Goal: Task Accomplishment & Management: Manage account settings

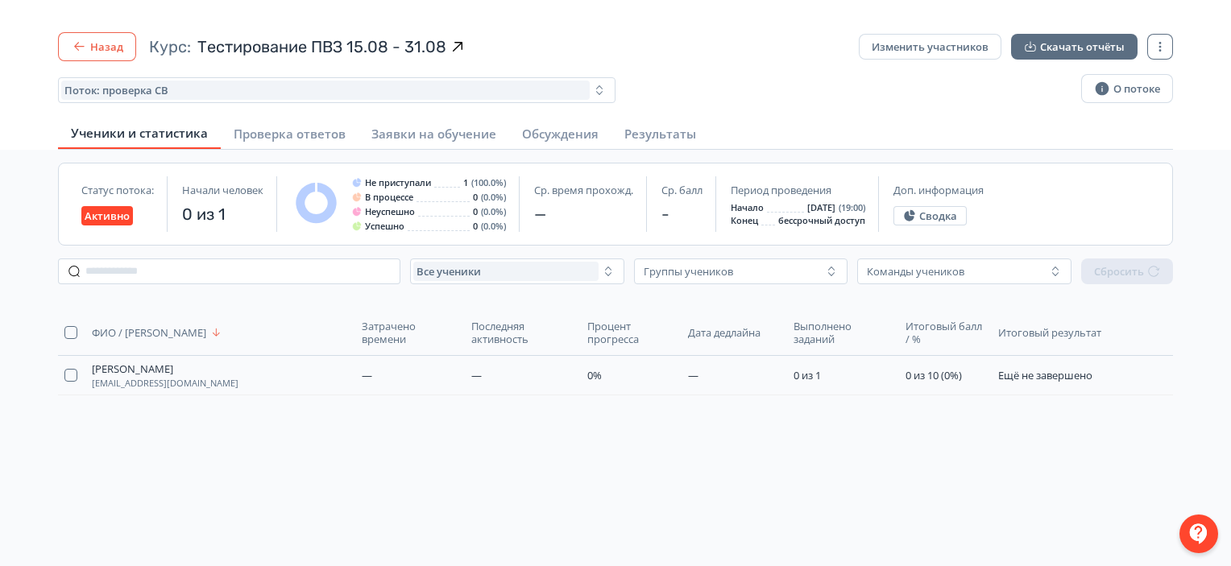
click at [106, 35] on button "Назад" at bounding box center [97, 46] width 78 height 29
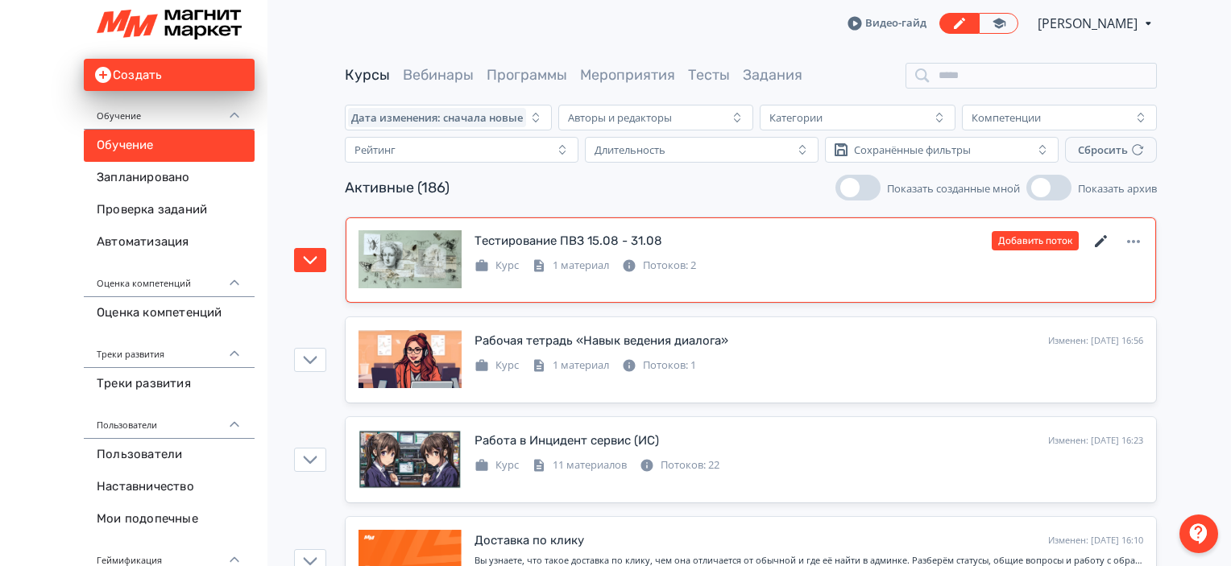
click at [1101, 240] on icon at bounding box center [1101, 241] width 12 height 12
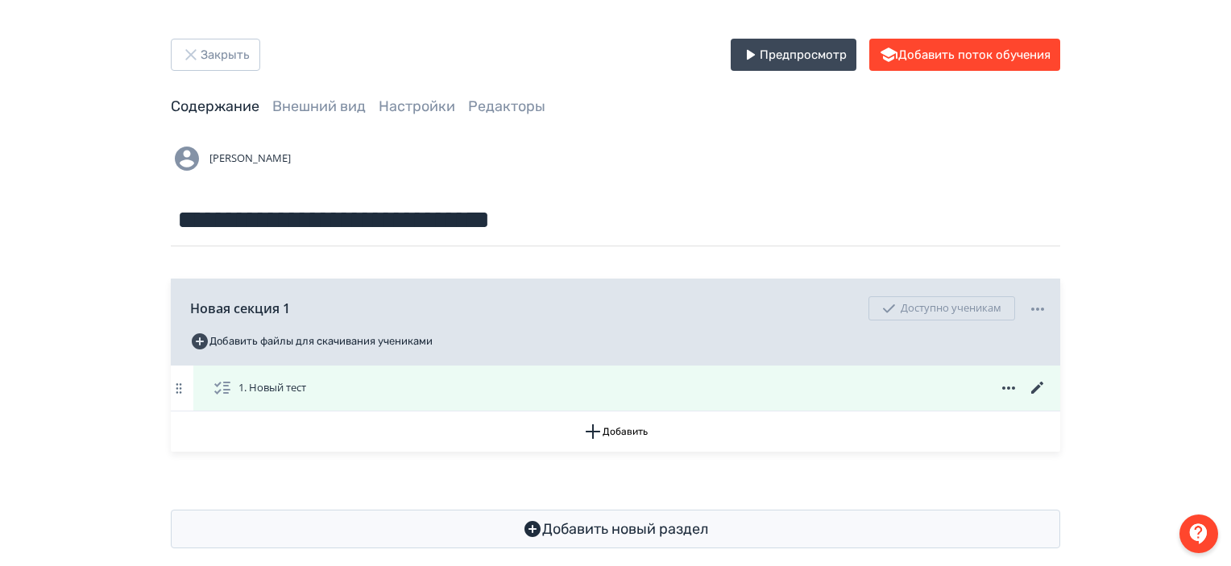
click at [1040, 387] on icon at bounding box center [1037, 388] width 12 height 12
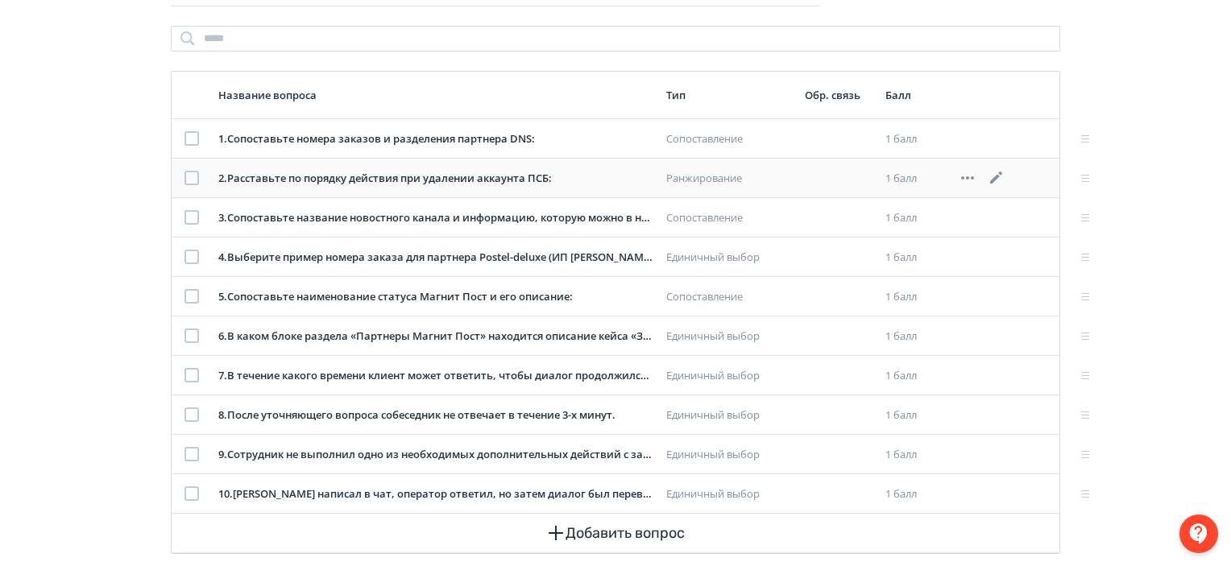
scroll to position [213, 0]
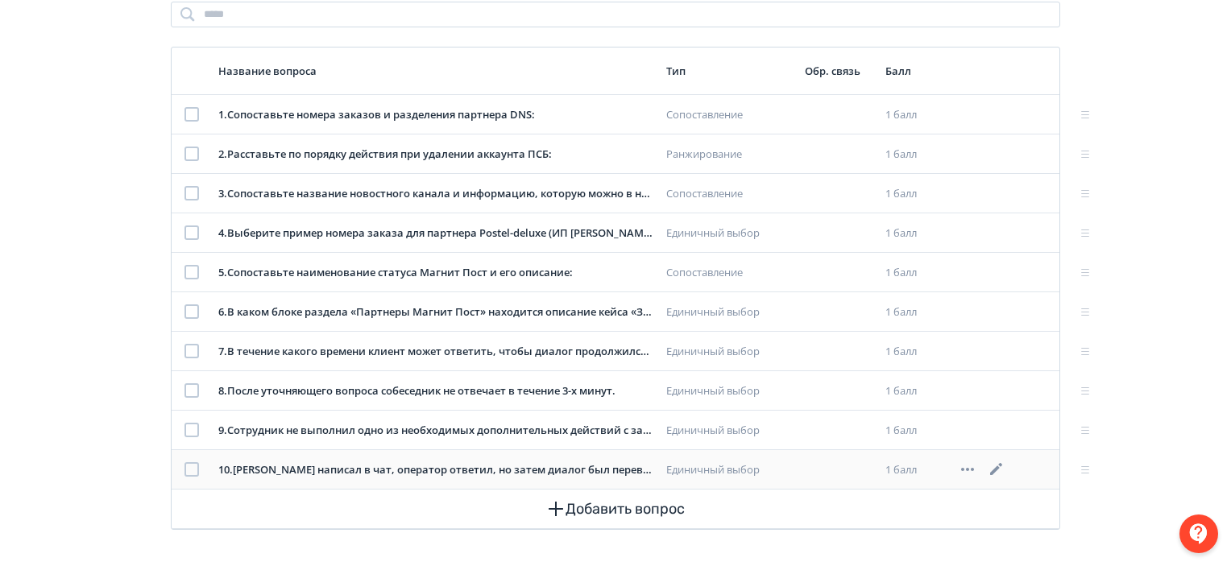
click at [992, 469] on icon at bounding box center [996, 469] width 19 height 19
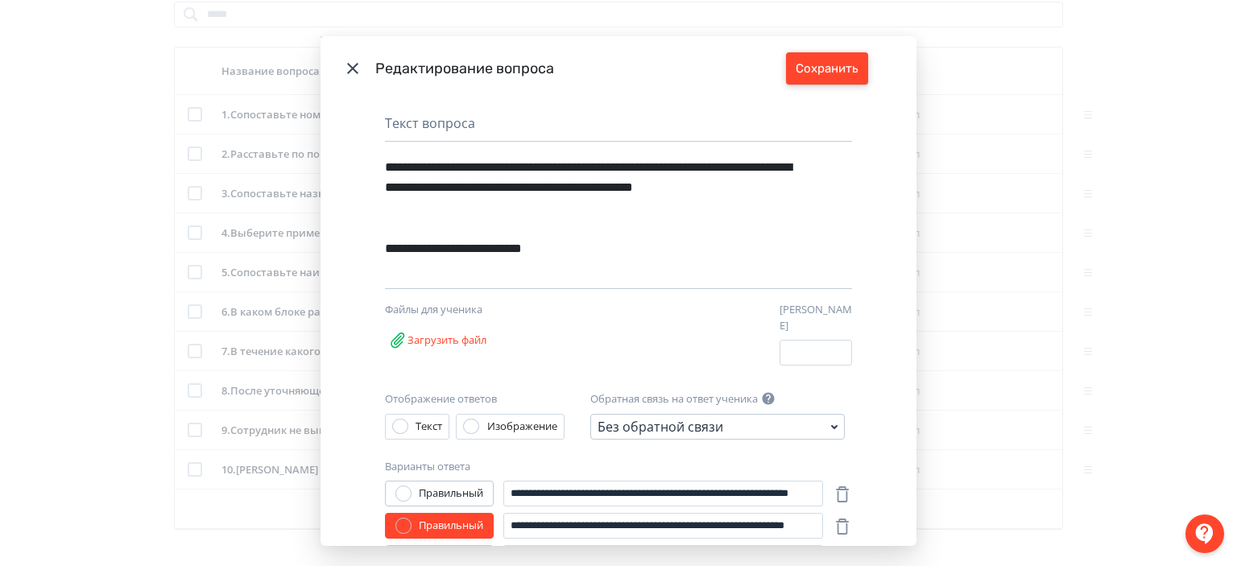
click at [849, 65] on button "Сохранить" at bounding box center [827, 68] width 82 height 32
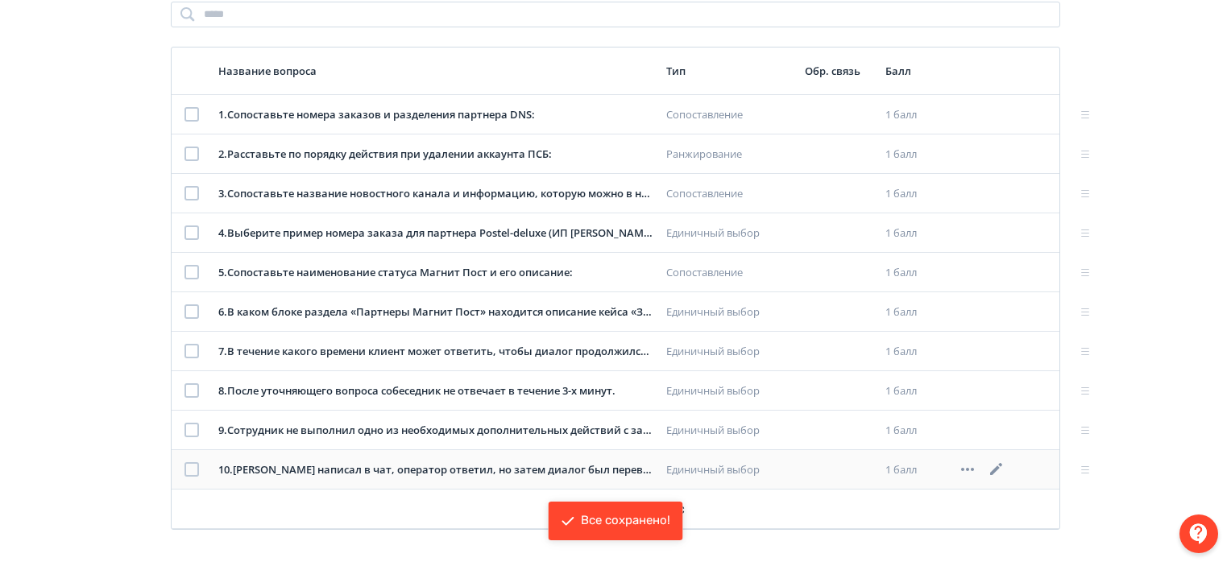
click at [967, 463] on icon at bounding box center [967, 469] width 19 height 19
click at [922, 460] on div "Удалить" at bounding box center [921, 468] width 67 height 32
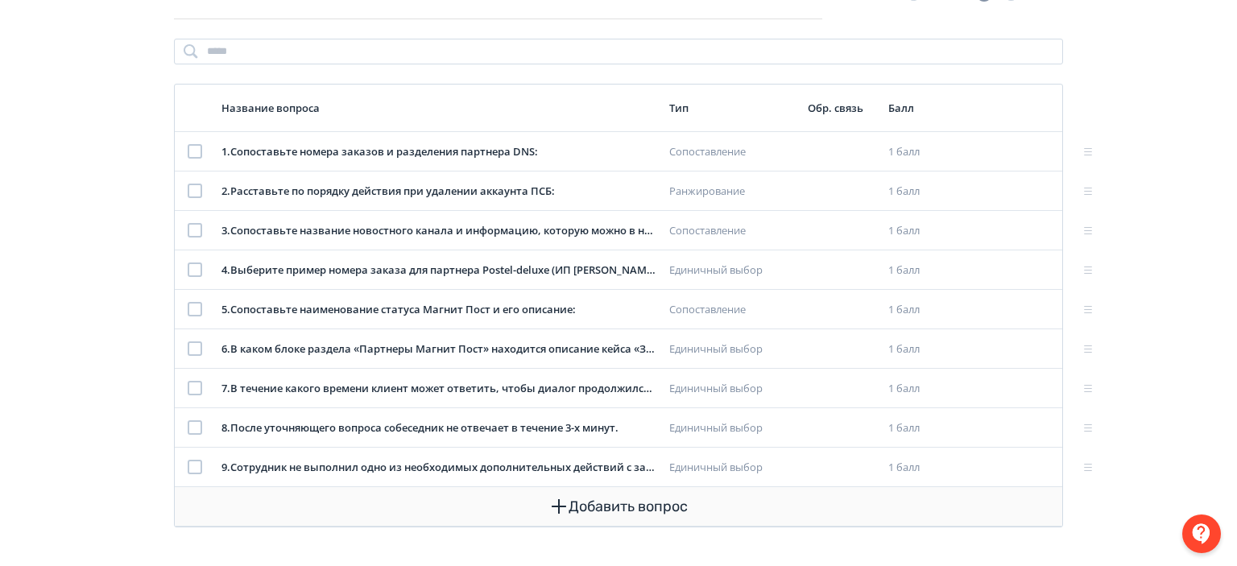
scroll to position [173, 0]
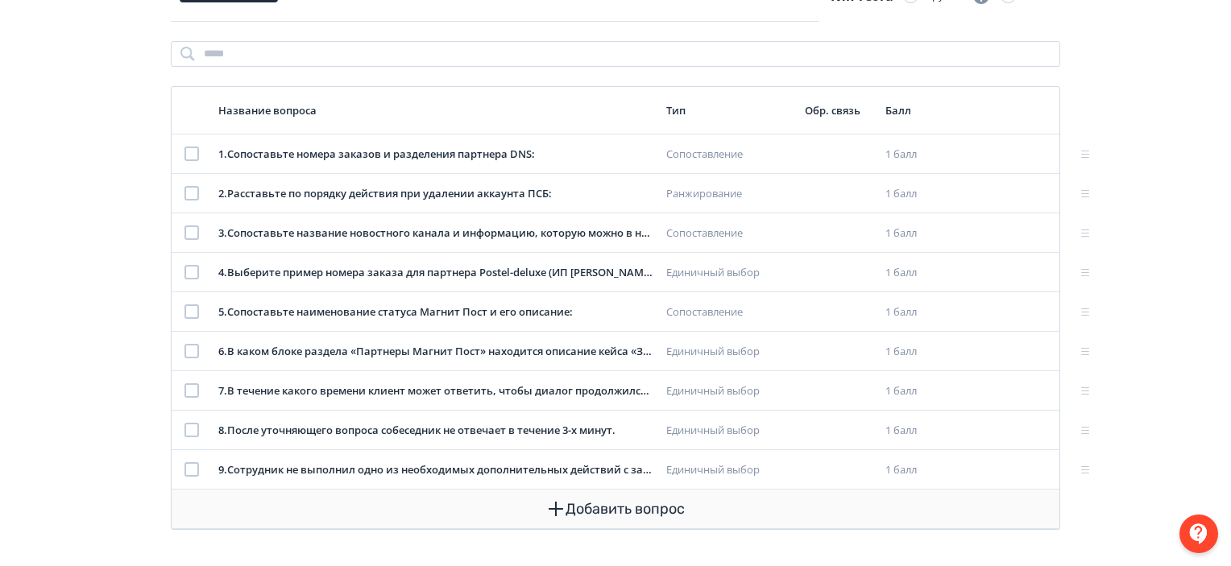
click at [572, 505] on button "Добавить вопрос" at bounding box center [615, 509] width 862 height 39
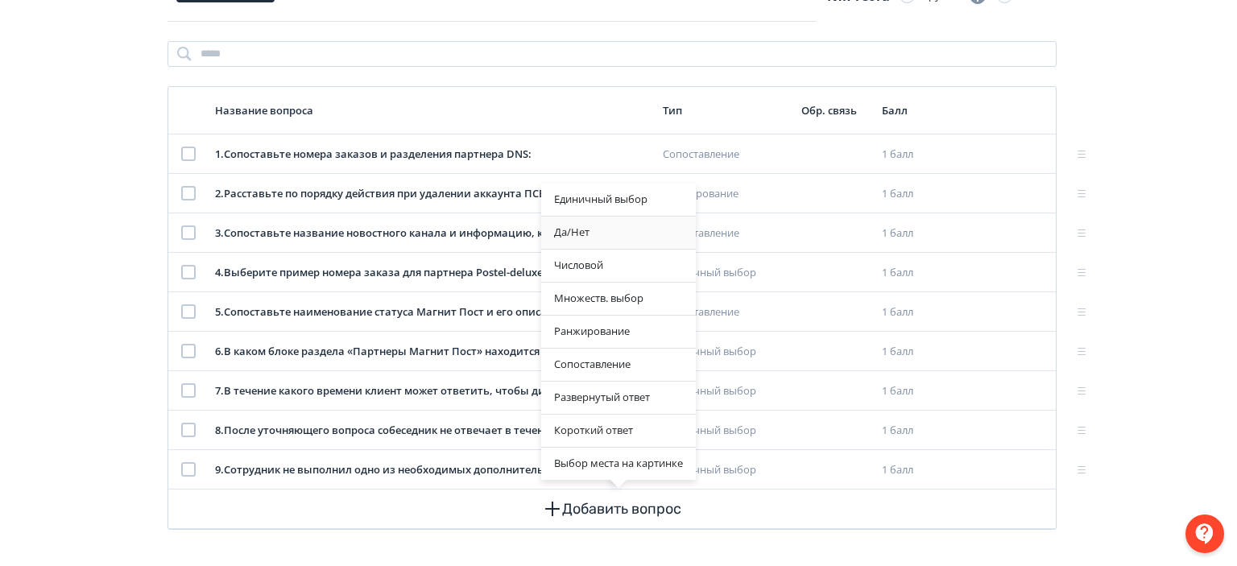
click at [630, 242] on div "Да/Нет" at bounding box center [618, 233] width 155 height 32
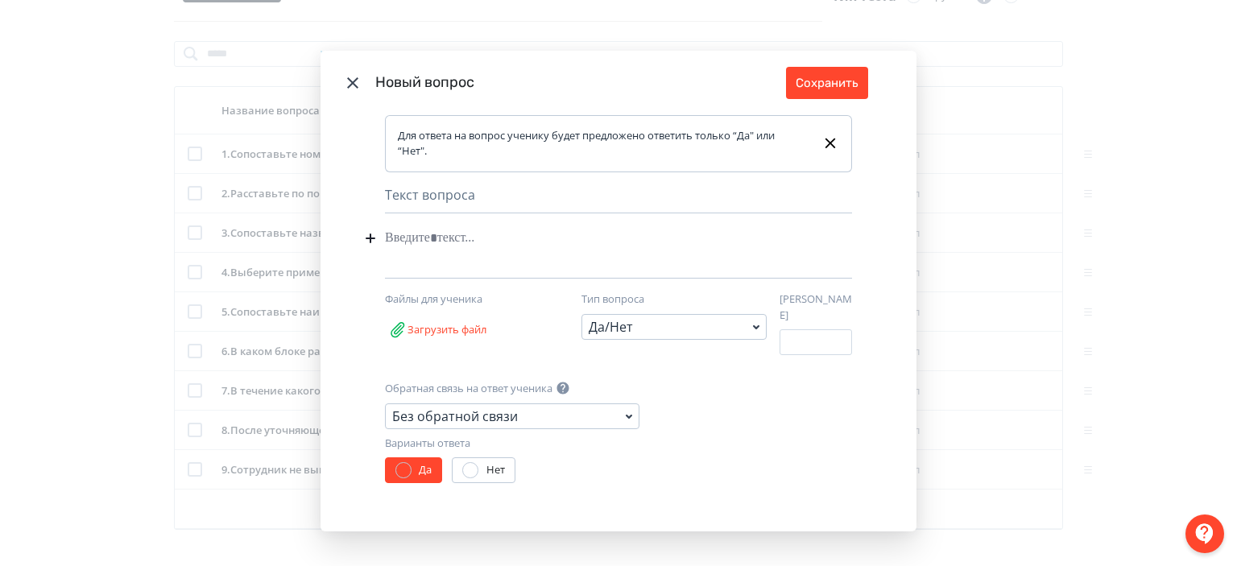
click at [517, 243] on div "Modal" at bounding box center [594, 238] width 418 height 31
click at [470, 247] on div "**********" at bounding box center [594, 238] width 418 height 31
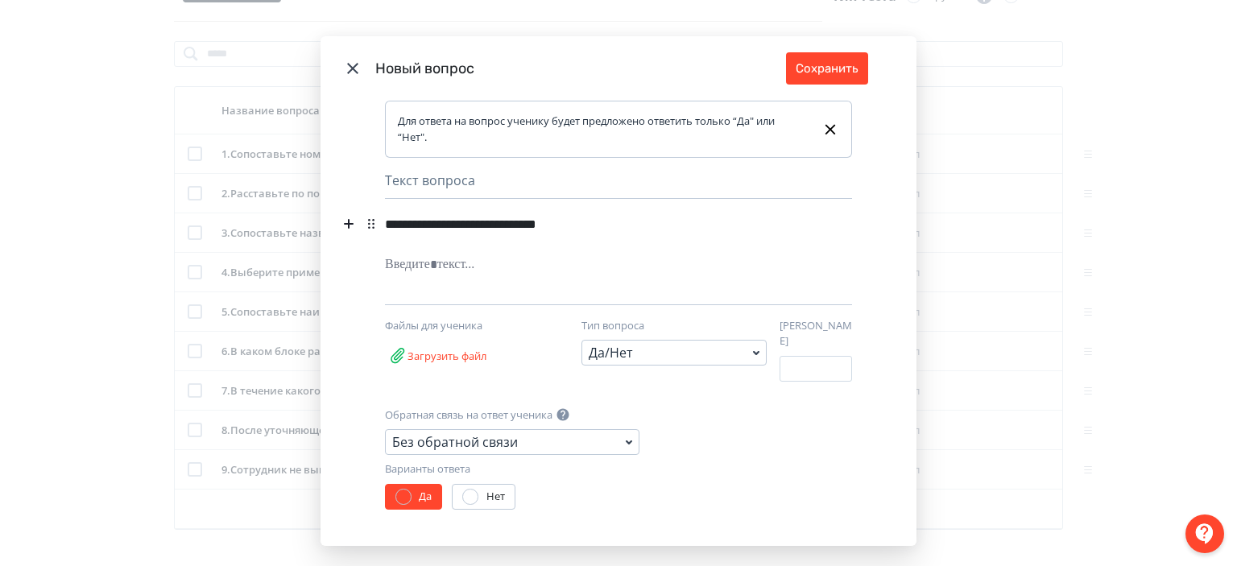
paste div "Modal"
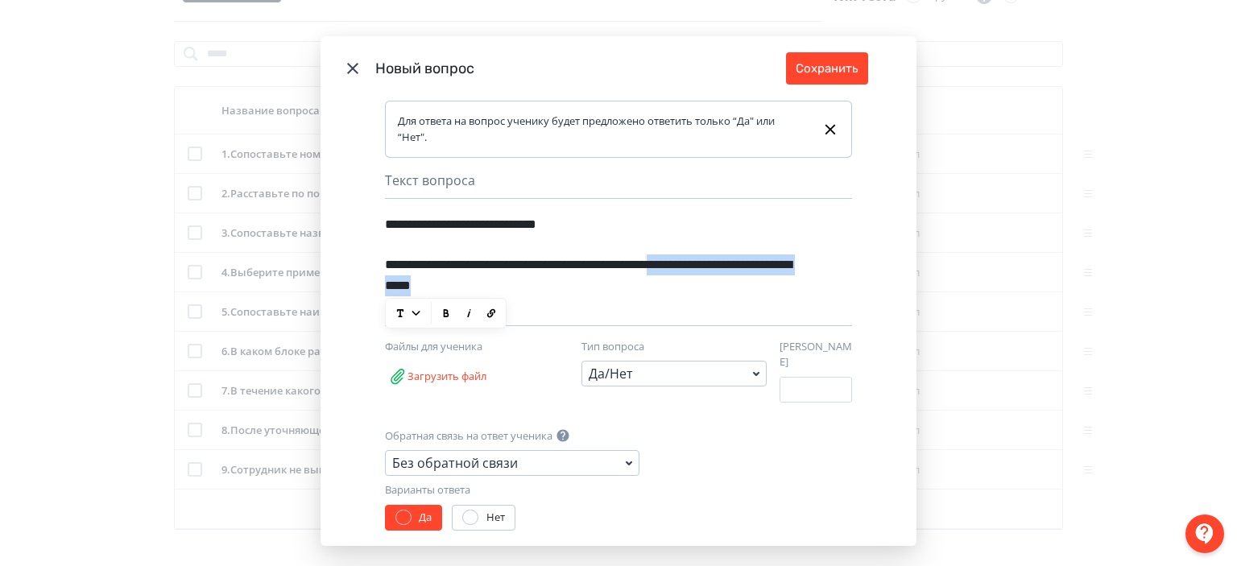
drag, startPoint x: 651, startPoint y: 288, endPoint x: 767, endPoint y: 270, distance: 117.5
click at [767, 270] on div "**********" at bounding box center [591, 276] width 412 height 52
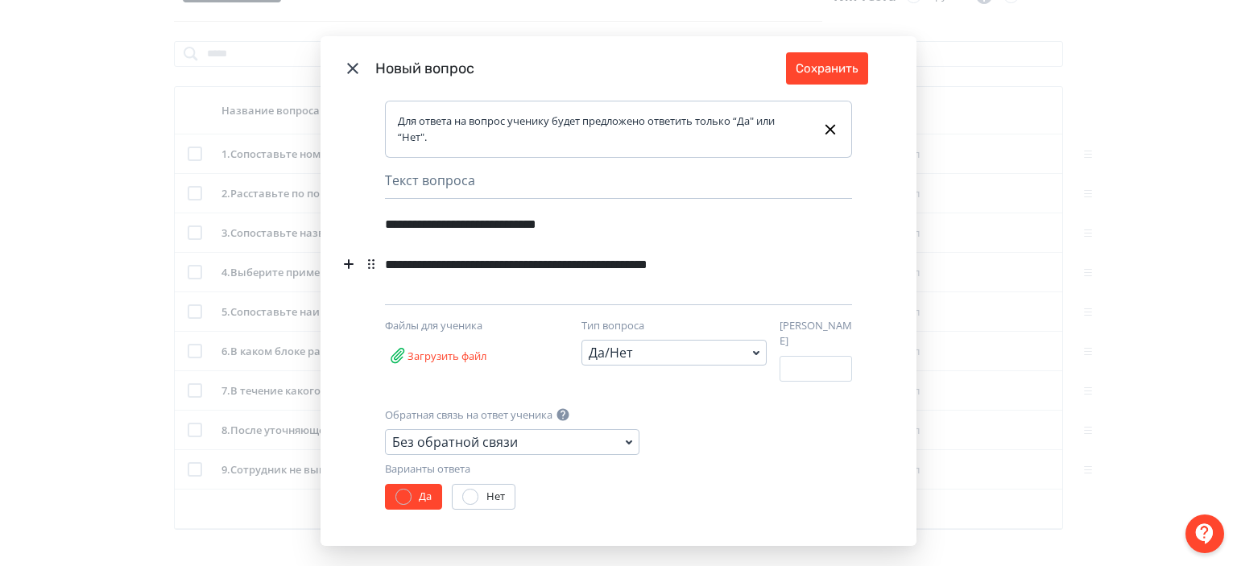
click at [767, 270] on div "**********" at bounding box center [591, 265] width 412 height 31
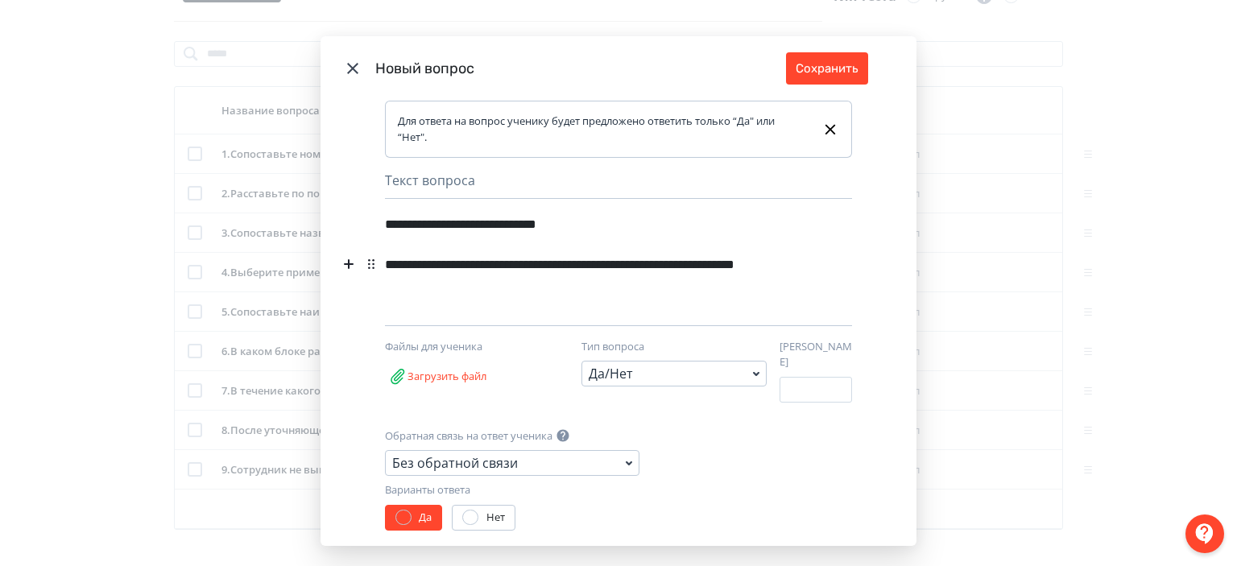
click at [683, 282] on div "**********" at bounding box center [591, 276] width 412 height 52
click at [473, 450] on div "Без обратной связи" at bounding box center [512, 463] width 255 height 26
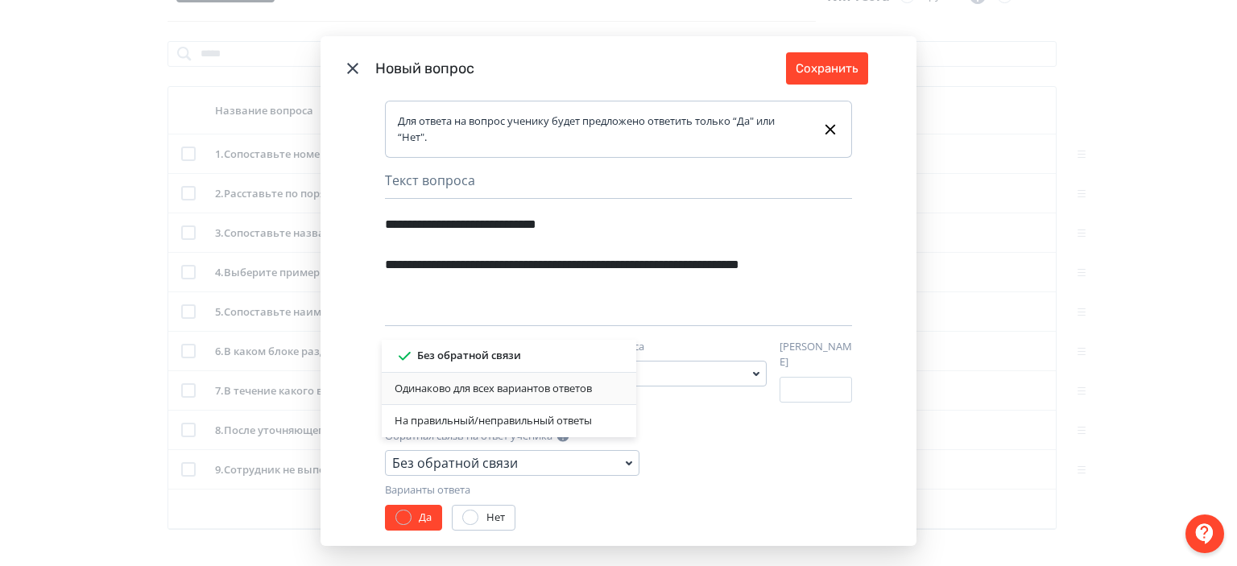
click at [583, 394] on div "Одинаково для всех вариантов ответов" at bounding box center [509, 389] width 229 height 16
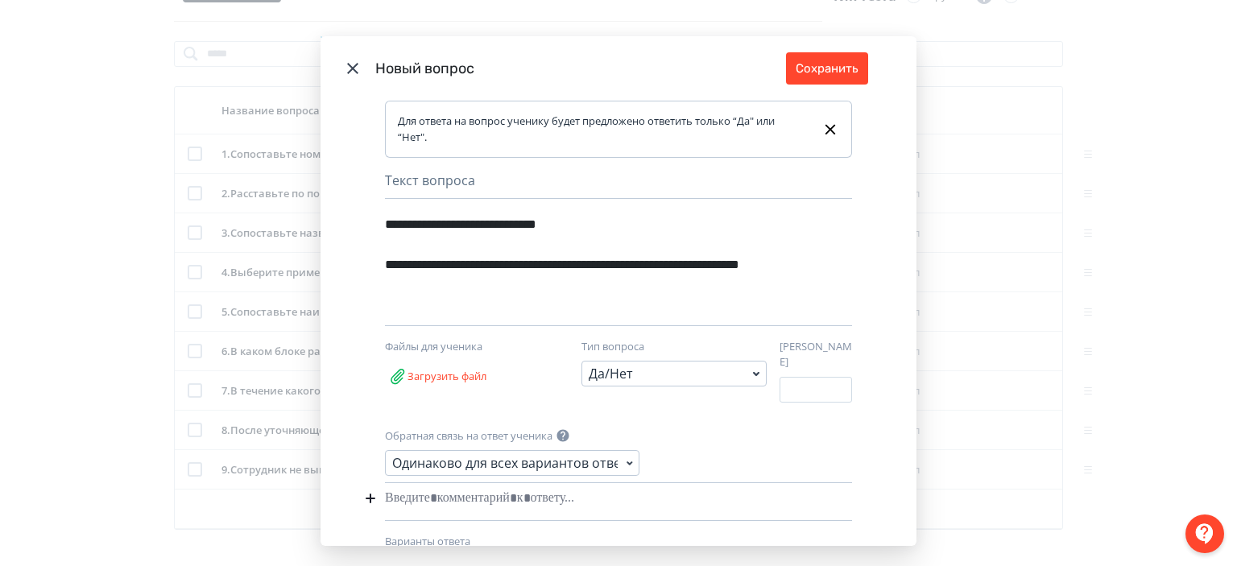
click at [593, 493] on div "Modal" at bounding box center [594, 498] width 418 height 31
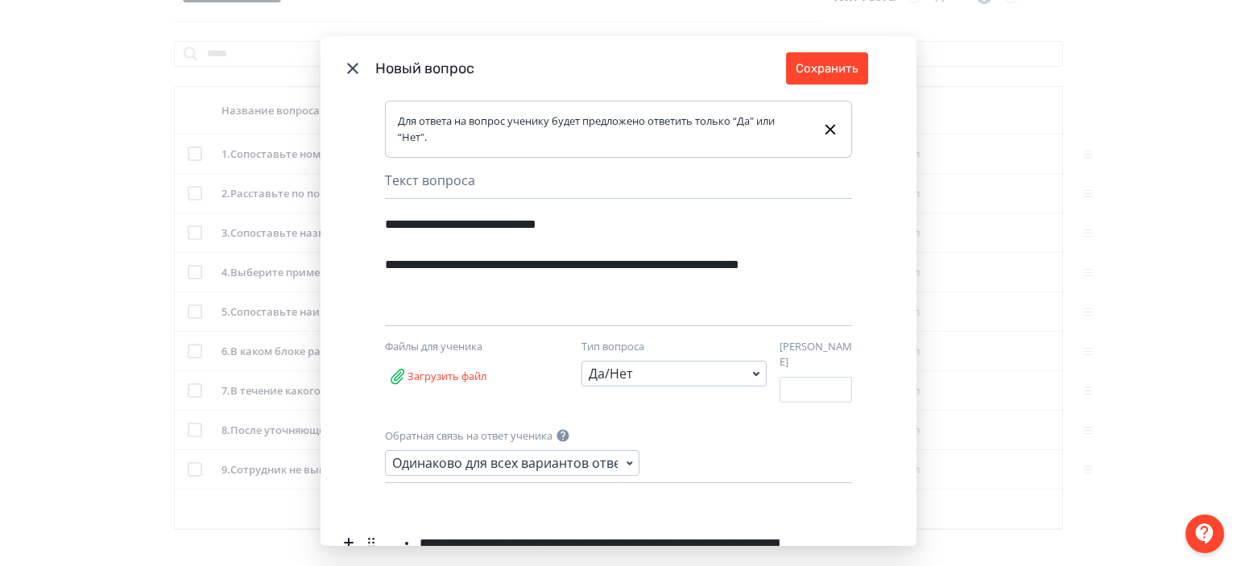
click at [419, 533] on li "**********" at bounding box center [606, 554] width 379 height 50
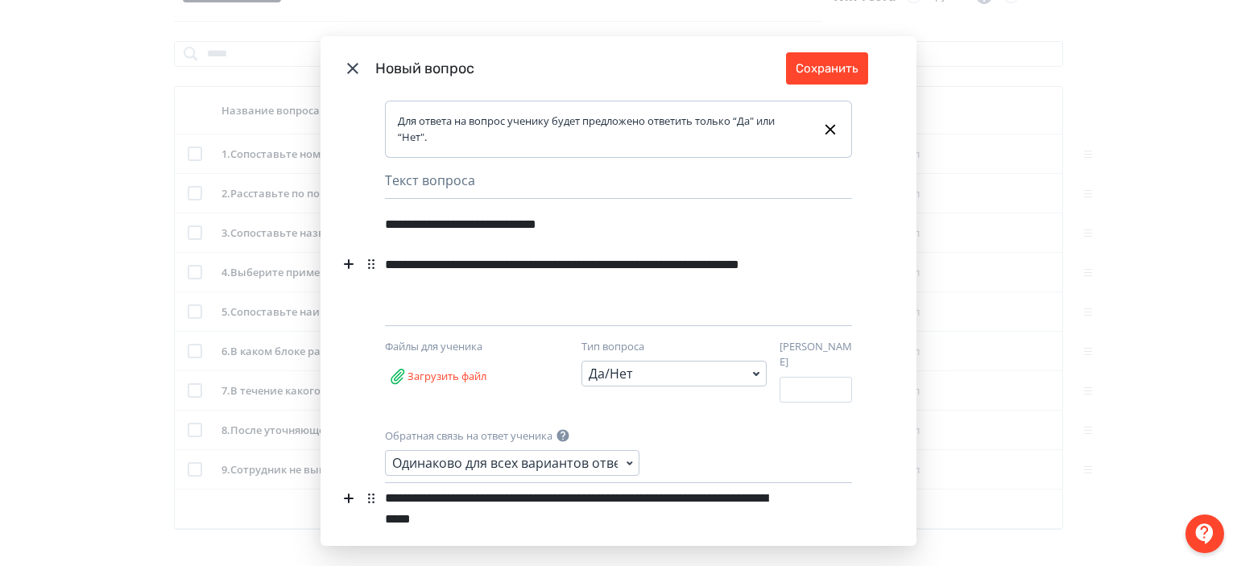
click at [488, 256] on div "**********" at bounding box center [591, 276] width 412 height 52
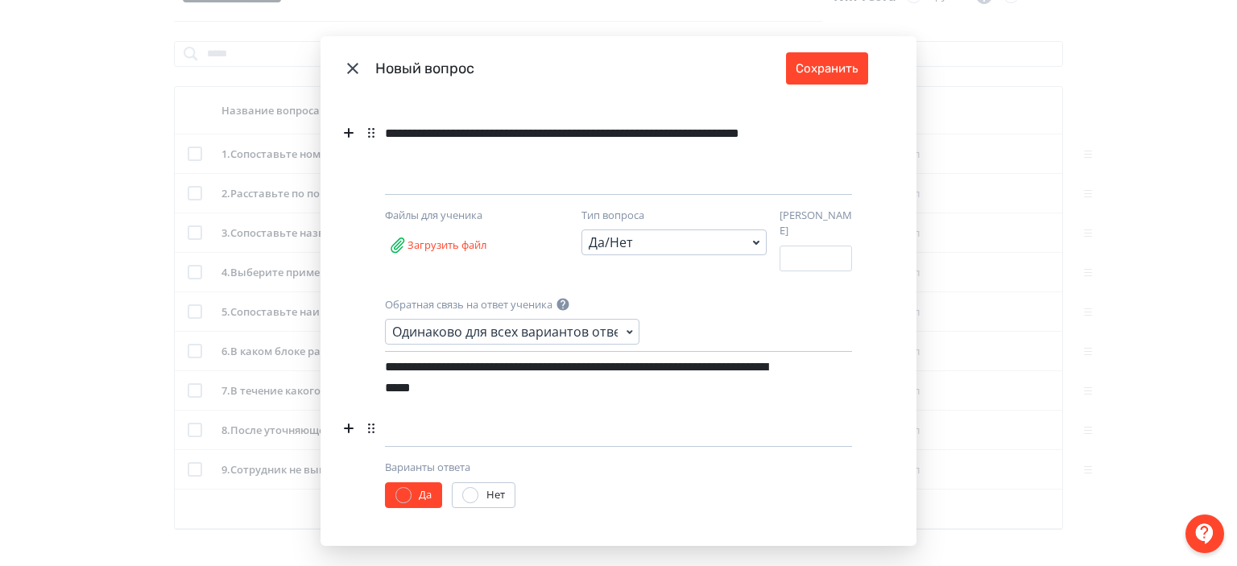
click at [502, 413] on div "Modal" at bounding box center [591, 428] width 412 height 31
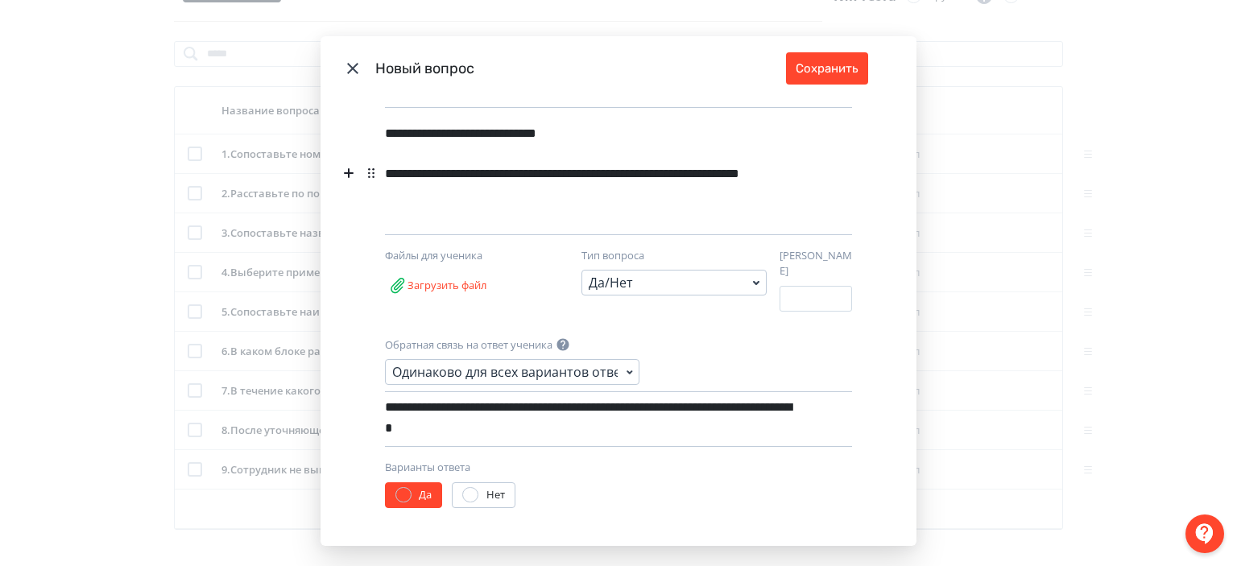
click at [475, 490] on label "Нет" at bounding box center [483, 495] width 42 height 16
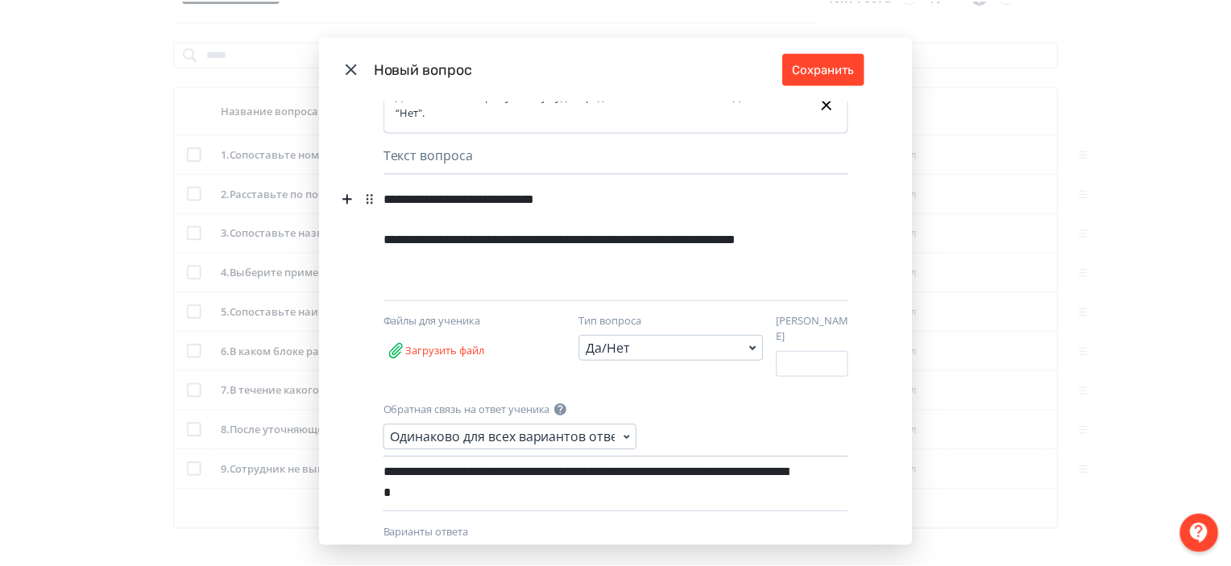
scroll to position [0, 0]
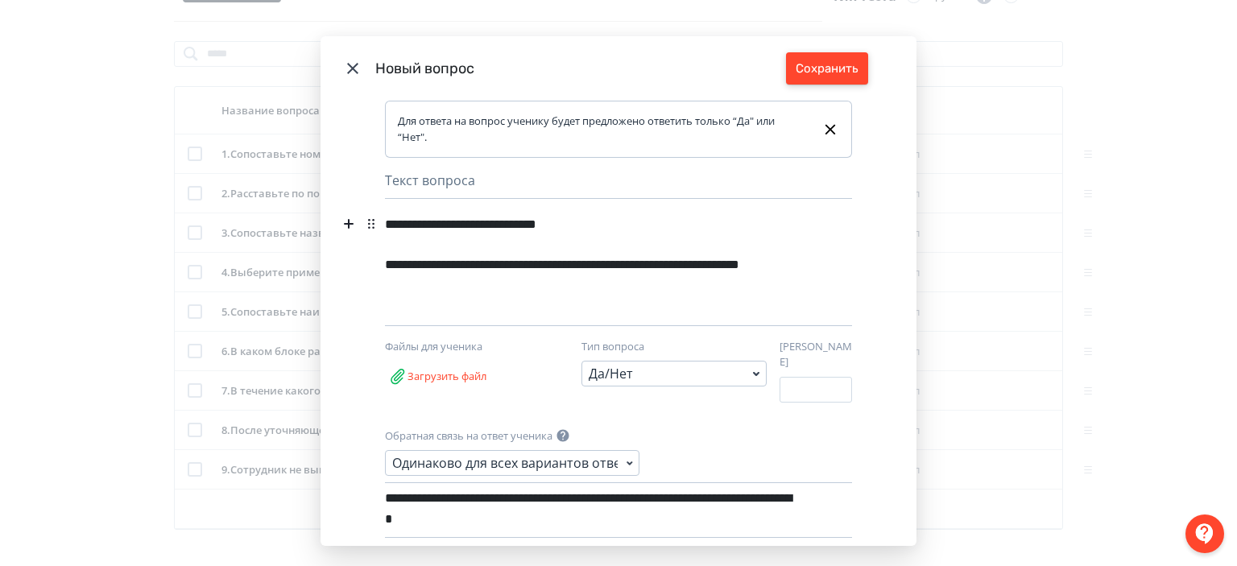
click at [815, 73] on button "Сохранить" at bounding box center [827, 68] width 82 height 32
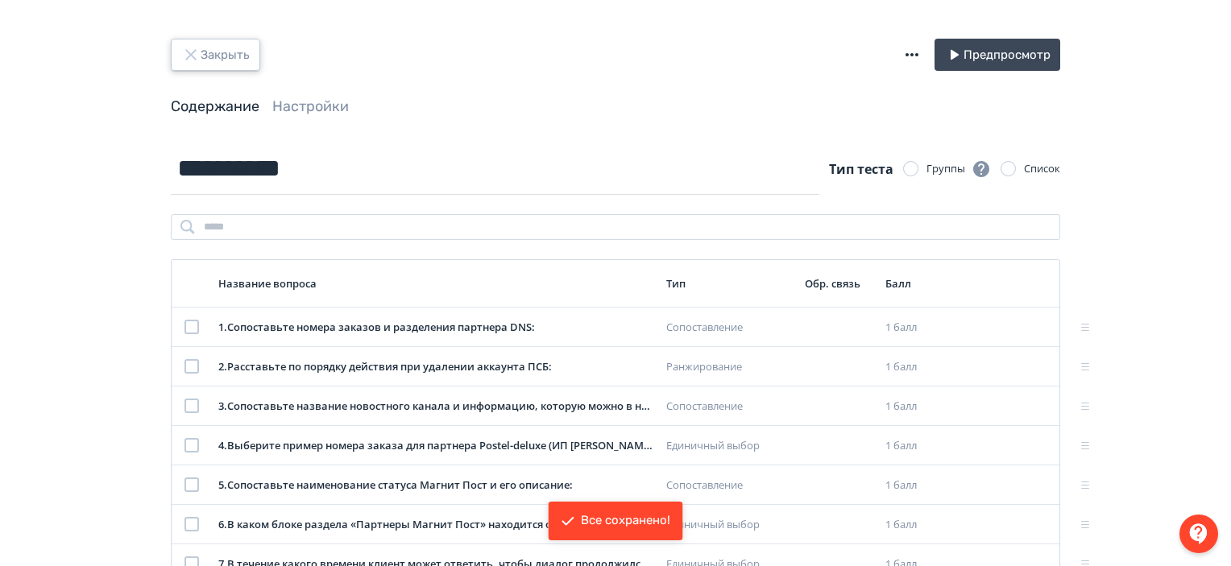
click at [201, 45] on button "Закрыть" at bounding box center [215, 55] width 89 height 32
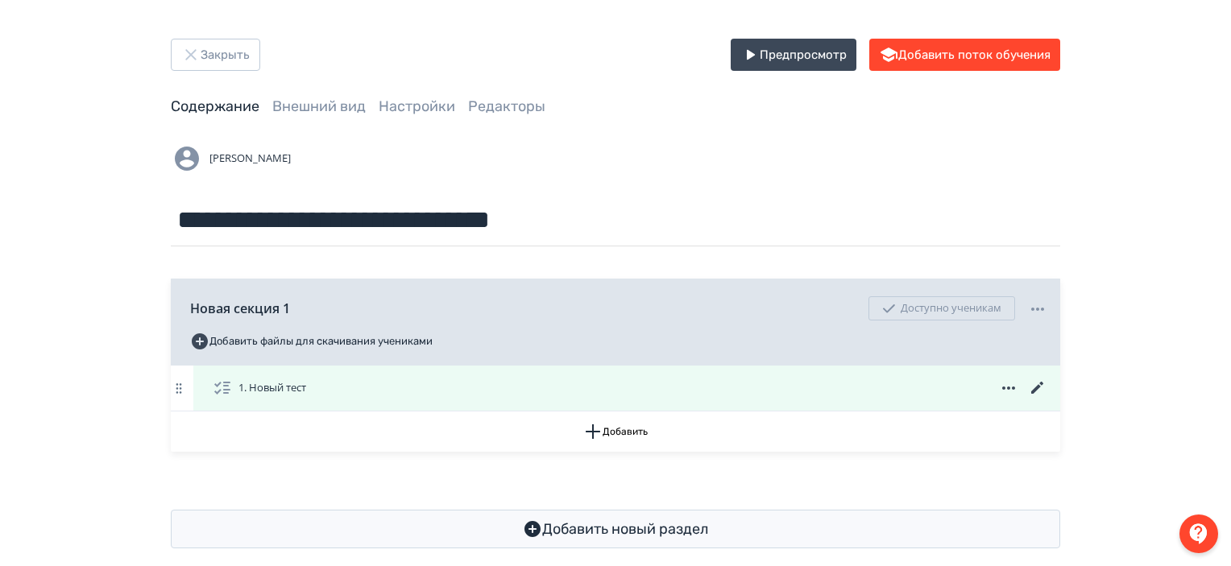
click at [1041, 385] on icon at bounding box center [1037, 388] width 12 height 12
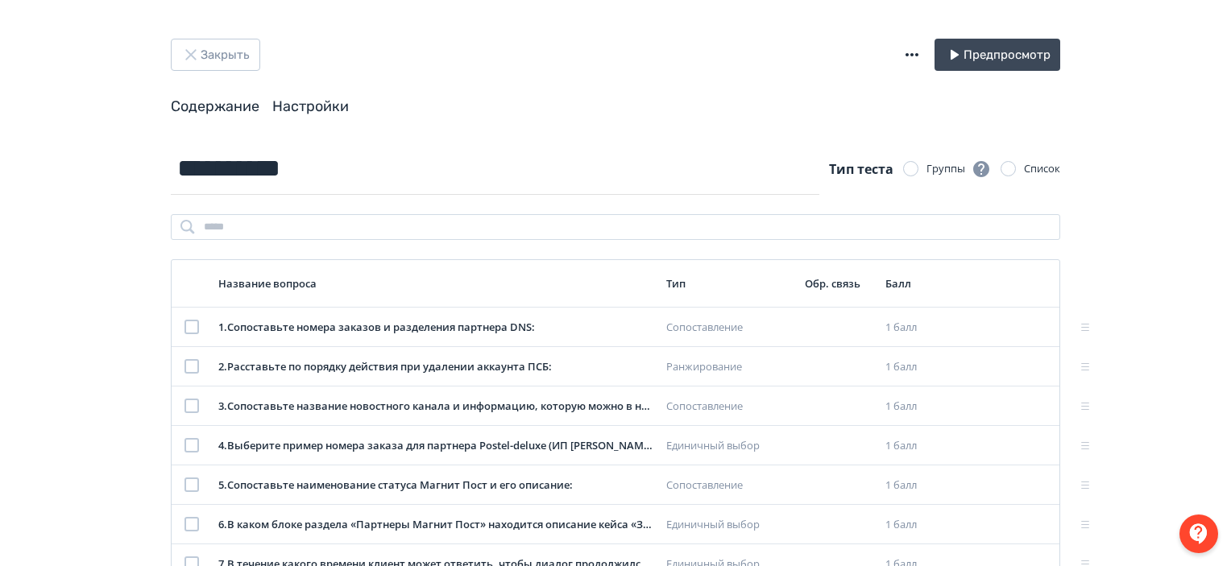
click at [309, 104] on link "Настройки" at bounding box center [310, 106] width 77 height 18
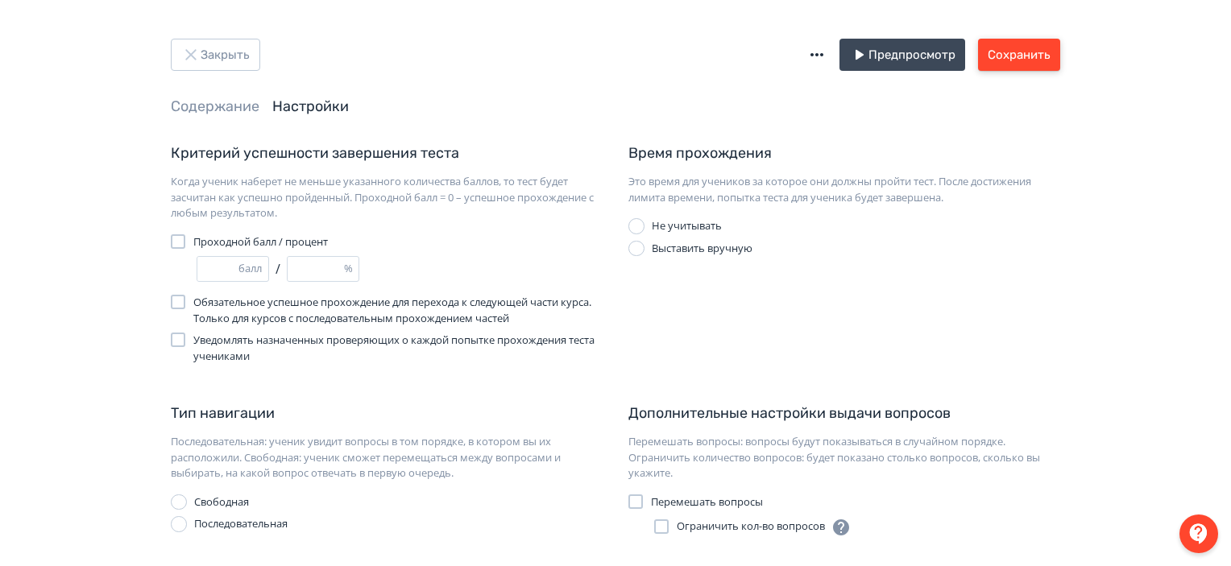
click at [1023, 55] on button "Сохранить" at bounding box center [1019, 55] width 82 height 32
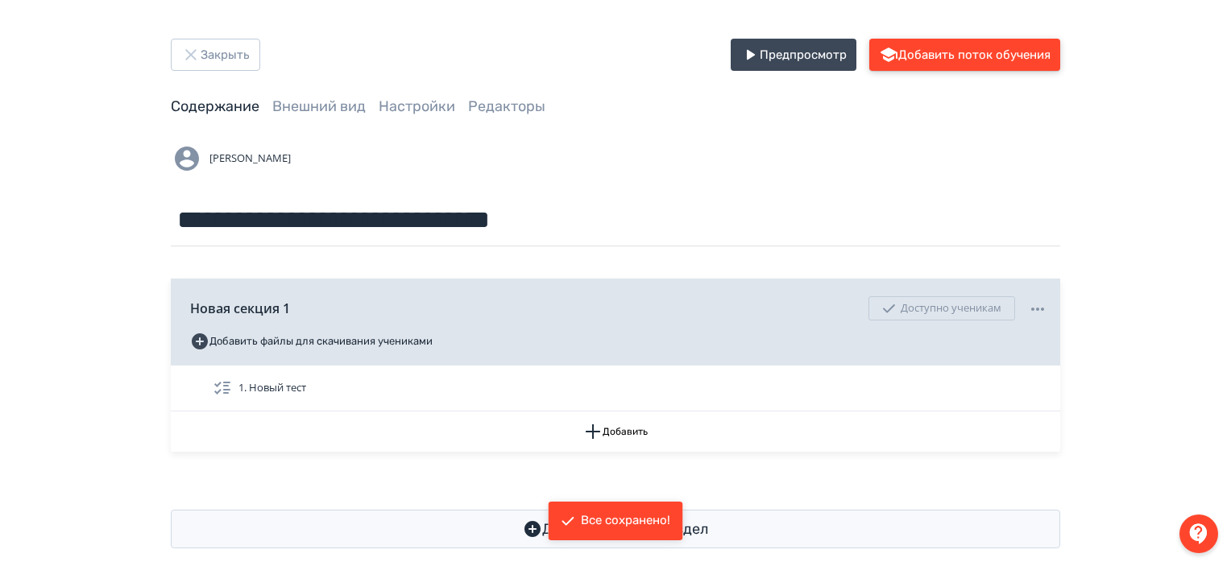
click at [949, 63] on button "Добавить поток обучения" at bounding box center [964, 55] width 191 height 32
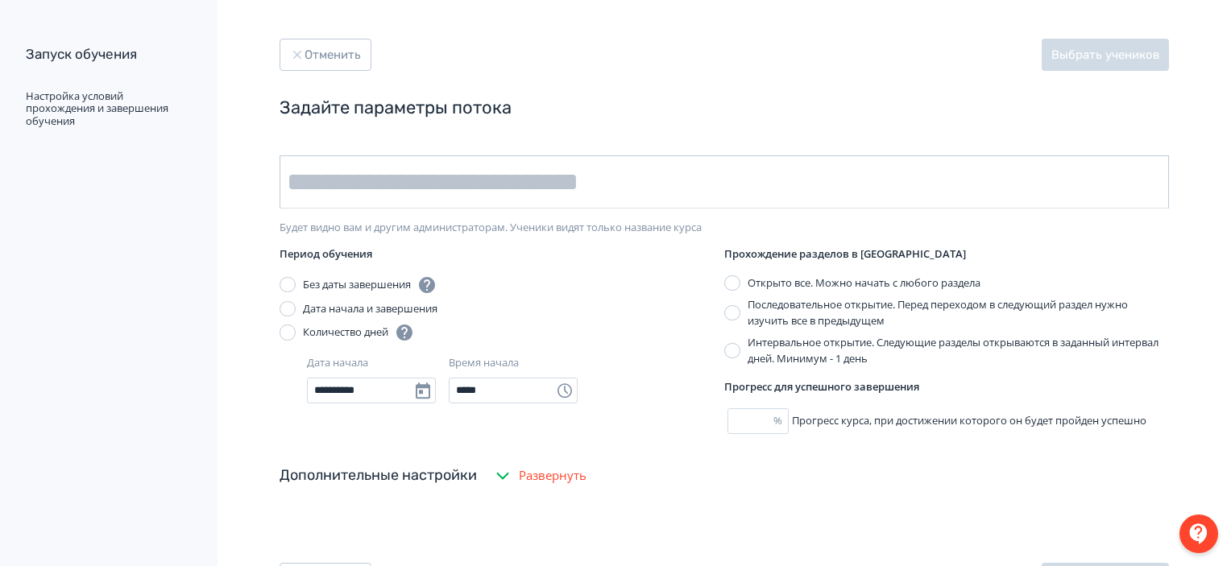
click at [723, 198] on input "text" at bounding box center [724, 181] width 889 height 53
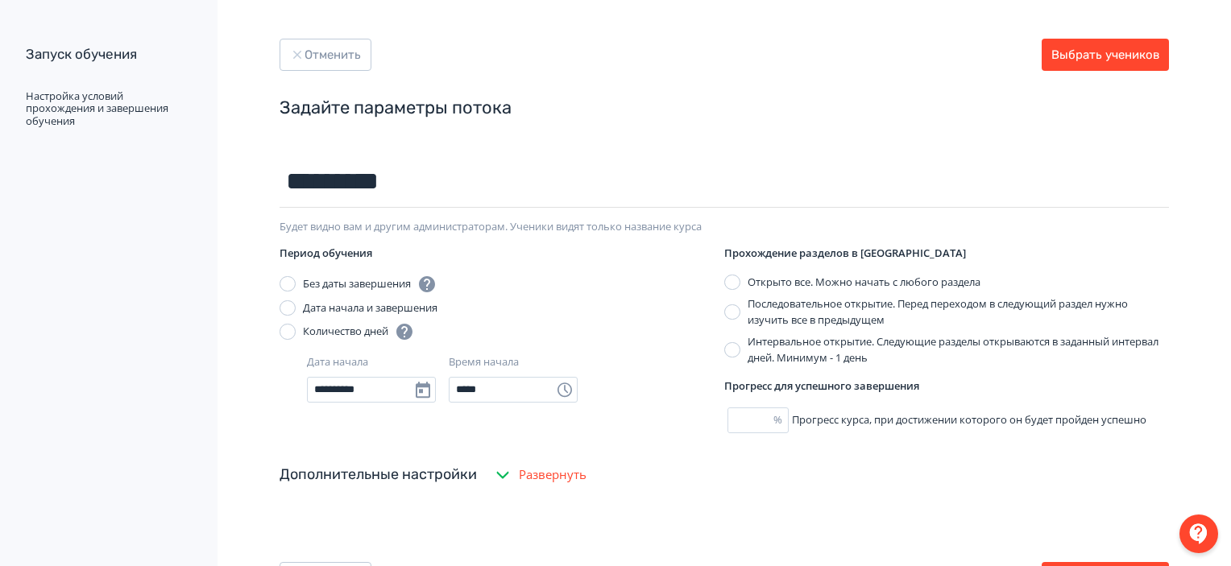
type input "*********"
click at [435, 305] on div "Дата начала и завершения" at bounding box center [370, 308] width 135 height 16
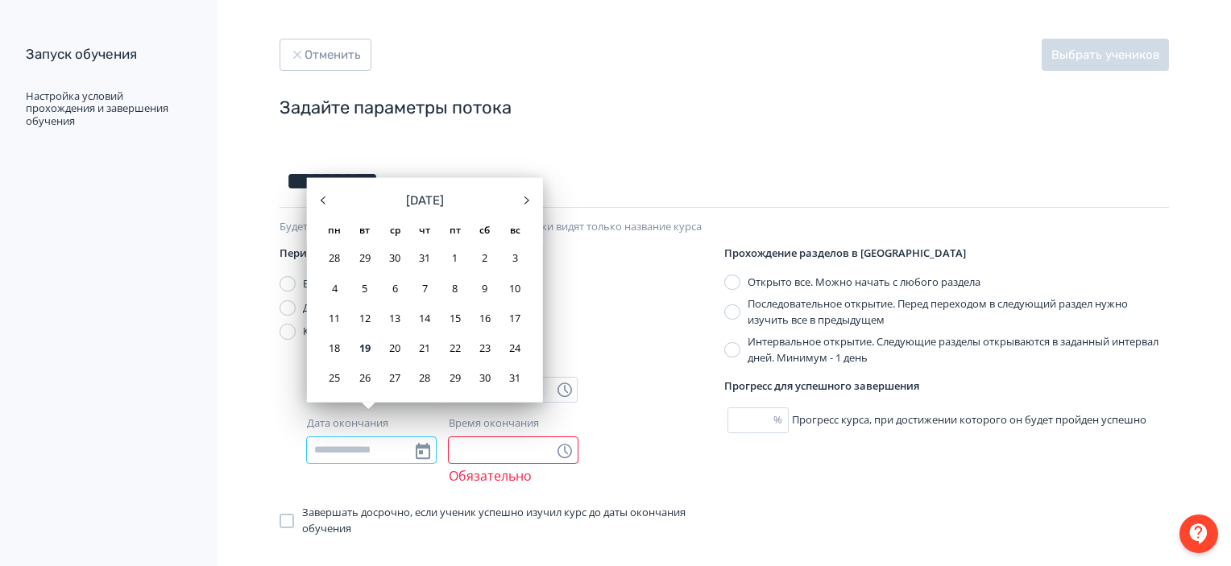
click at [386, 454] on input "Дата окончания" at bounding box center [371, 450] width 129 height 26
click at [520, 374] on div "31" at bounding box center [515, 378] width 26 height 26
type input "**********"
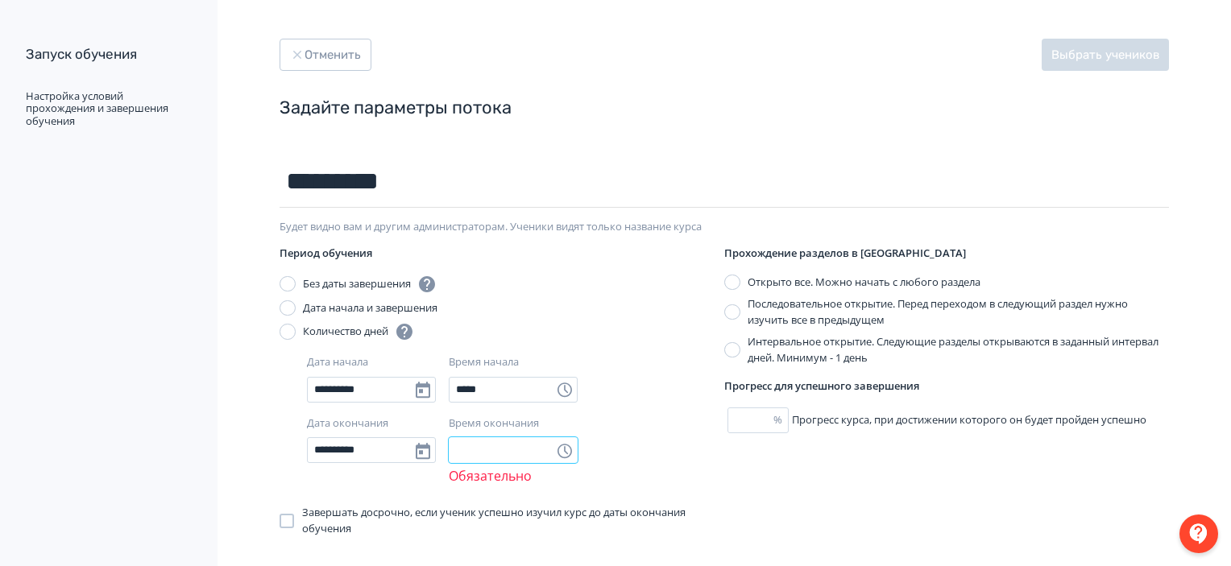
click at [508, 450] on input "Время окончания" at bounding box center [513, 450] width 129 height 26
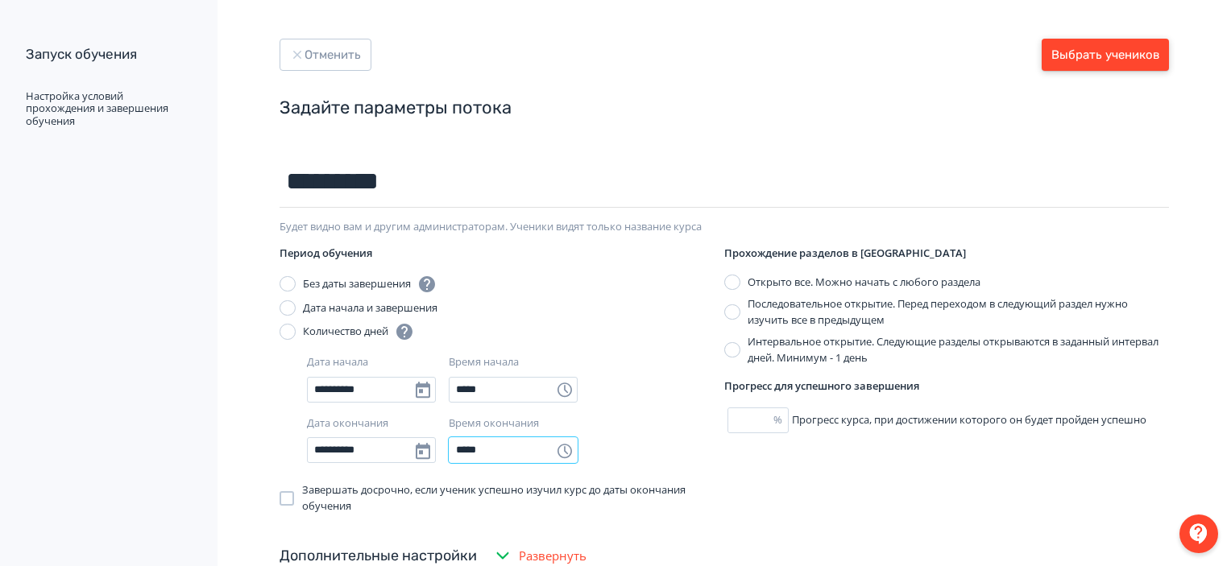
type input "*****"
click at [1150, 54] on button "Выбрать учеников" at bounding box center [1105, 55] width 127 height 32
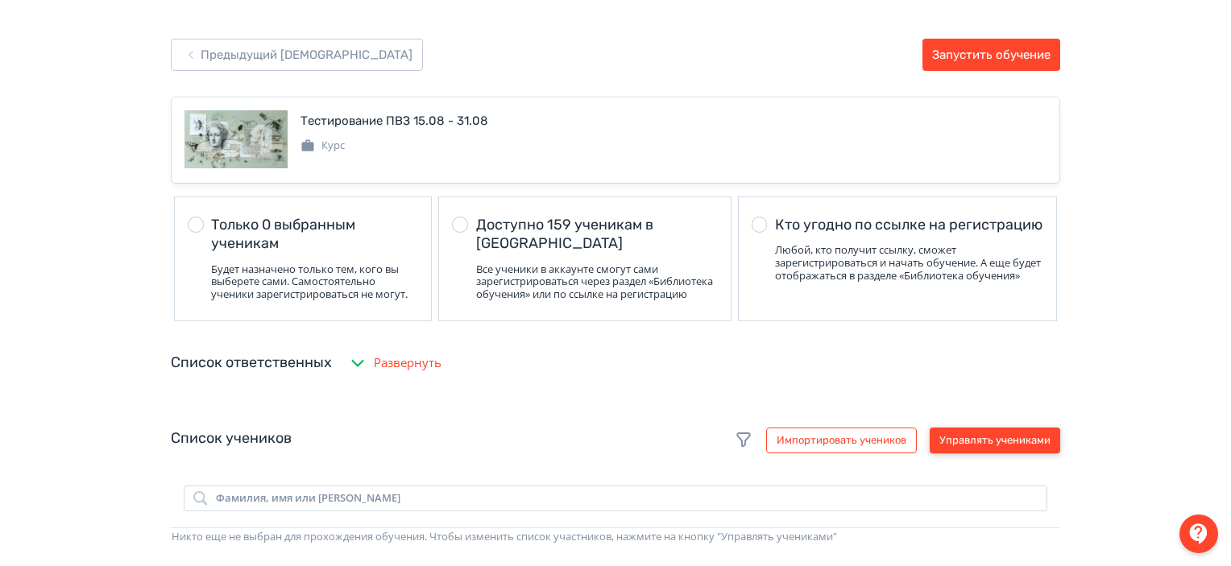
click at [980, 454] on button "Управлять учениками" at bounding box center [995, 441] width 131 height 26
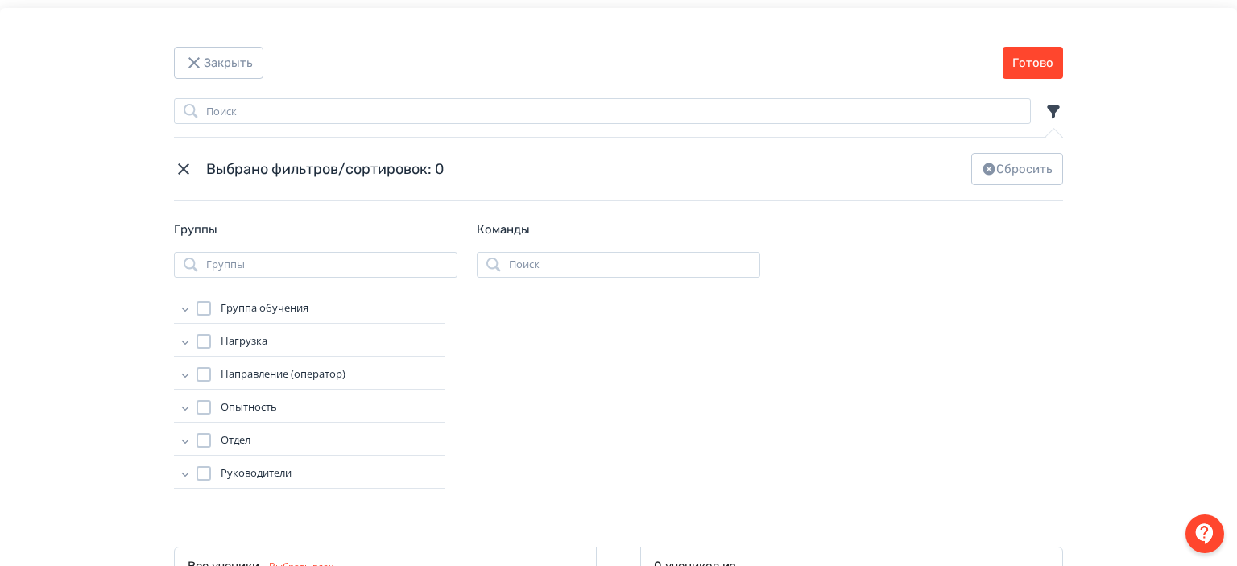
click at [177, 371] on icon "Modal" at bounding box center [185, 375] width 16 height 16
click at [274, 465] on span "Поддержка директоров магазинов" at bounding box center [322, 463] width 175 height 16
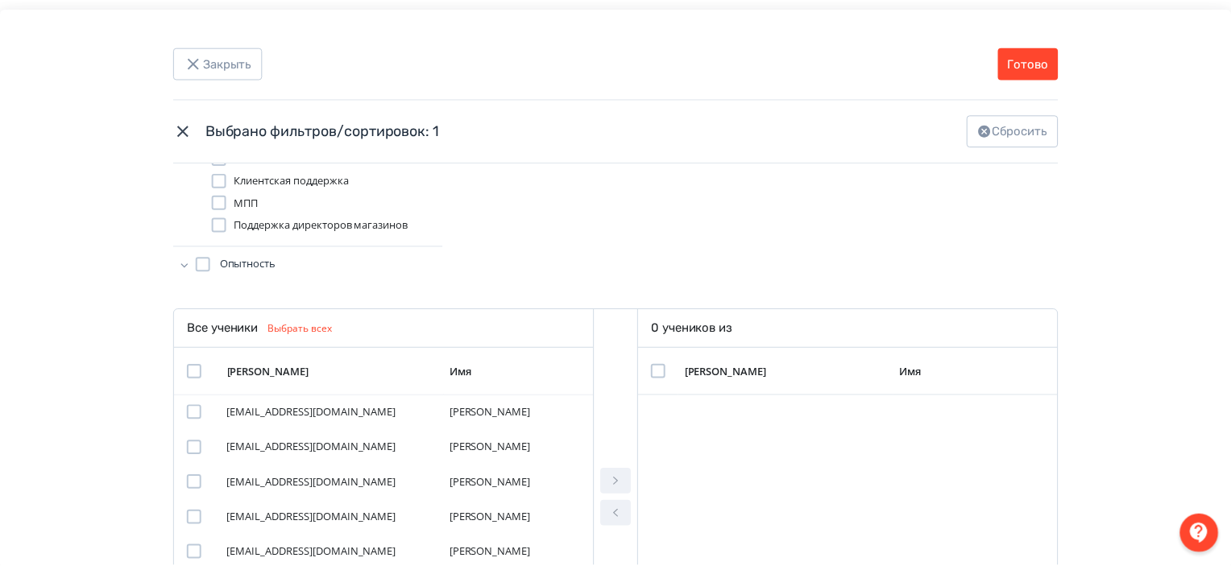
scroll to position [238, 0]
click at [192, 378] on td "Modal" at bounding box center [198, 372] width 47 height 48
click at [190, 376] on div "Modal" at bounding box center [195, 371] width 15 height 15
click at [1042, 60] on button "Готово" at bounding box center [1033, 63] width 60 height 32
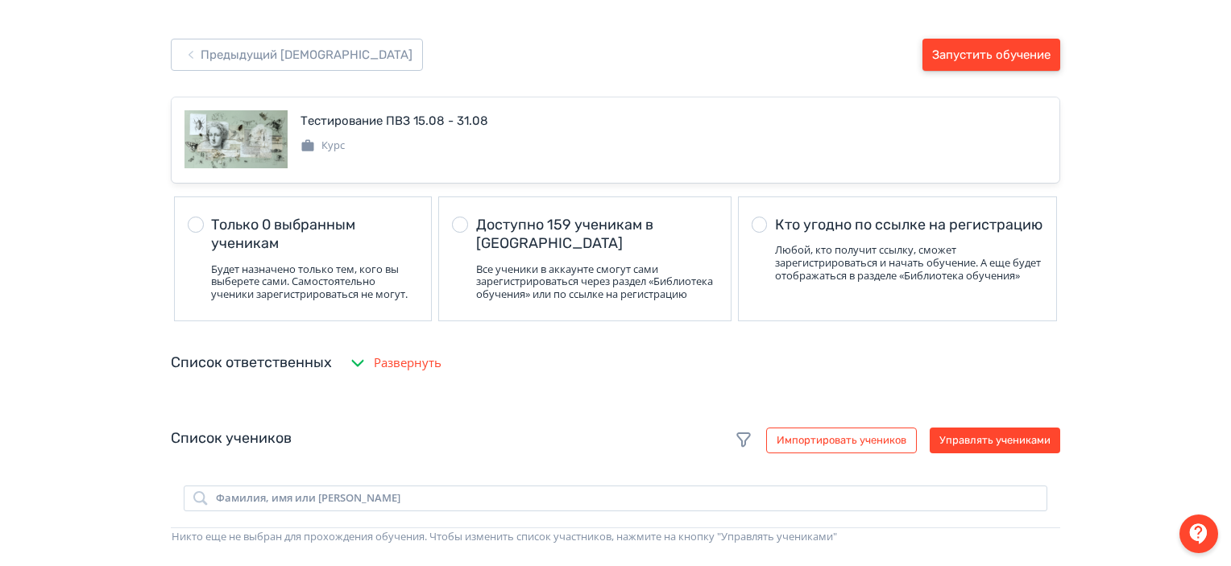
click at [1042, 60] on button "Запустить обучение" at bounding box center [991, 55] width 138 height 32
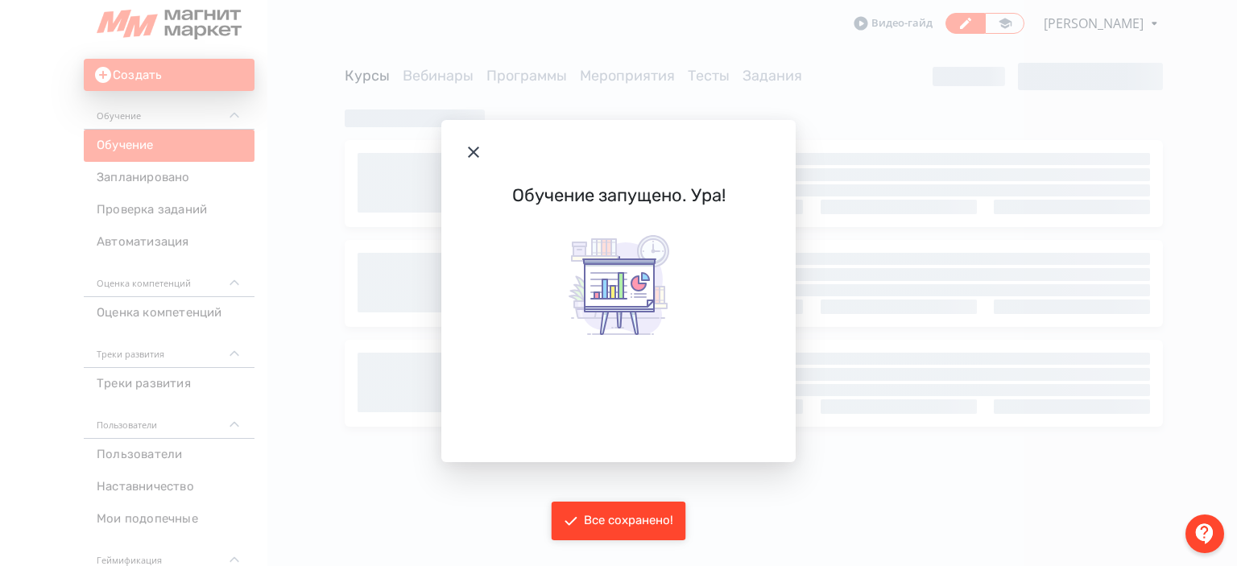
click at [235, 50] on div "Обучение запущено. Ура!" at bounding box center [618, 283] width 1237 height 566
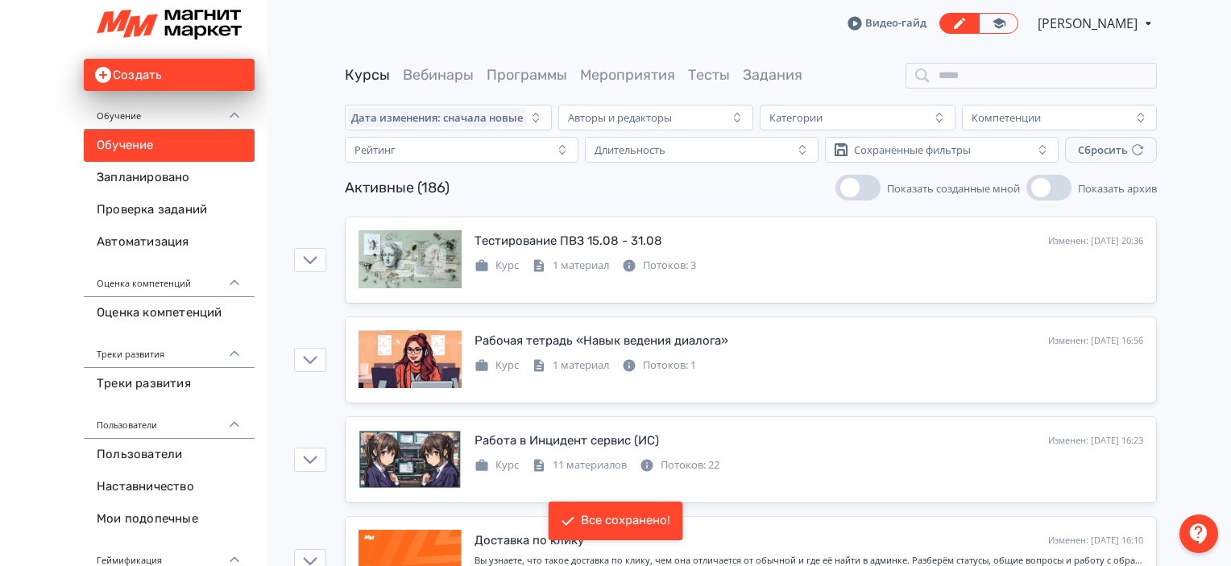
click at [335, 33] on div "Видео-гайд [PERSON_NAME] PRO Повысьте эффективность платформы при помощи дополн…" at bounding box center [751, 23] width 960 height 47
